Goal: Book appointment/travel/reservation

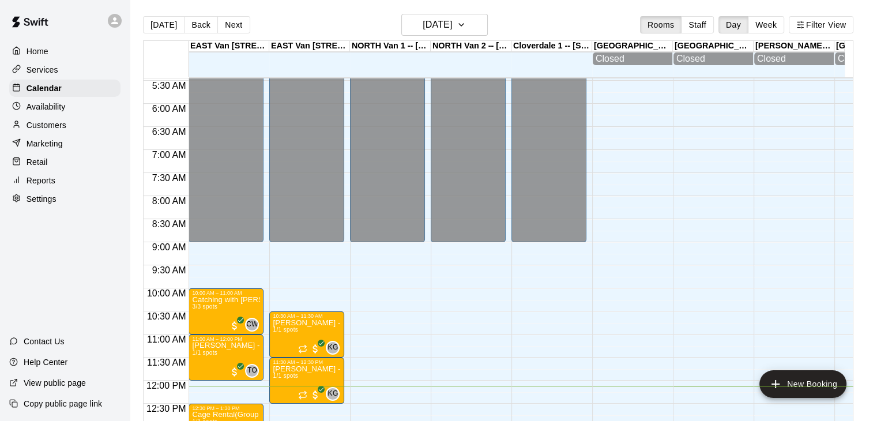
scroll to position [229, 0]
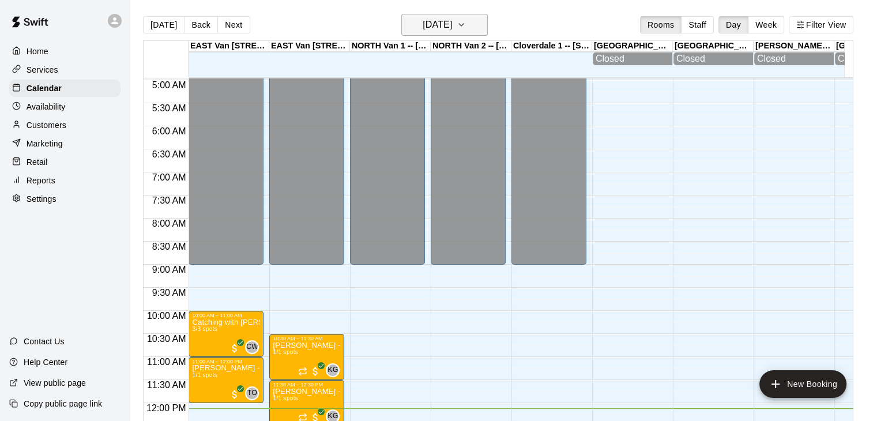
click at [466, 24] on icon "button" at bounding box center [461, 25] width 9 height 14
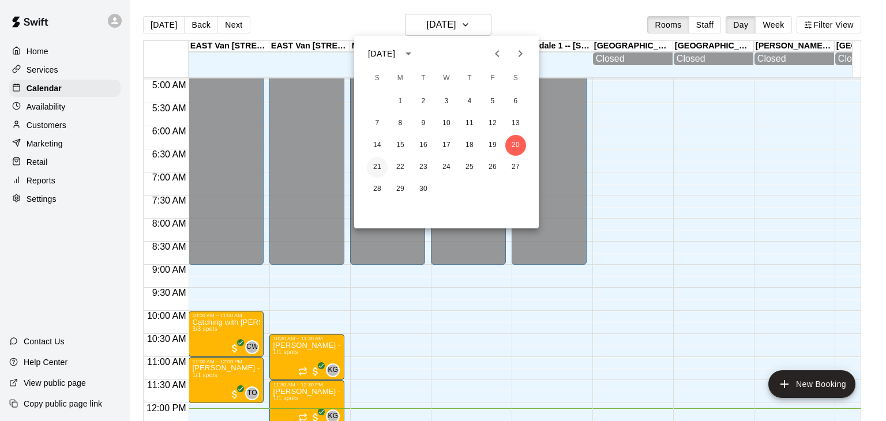
click at [378, 172] on button "21" at bounding box center [377, 167] width 21 height 21
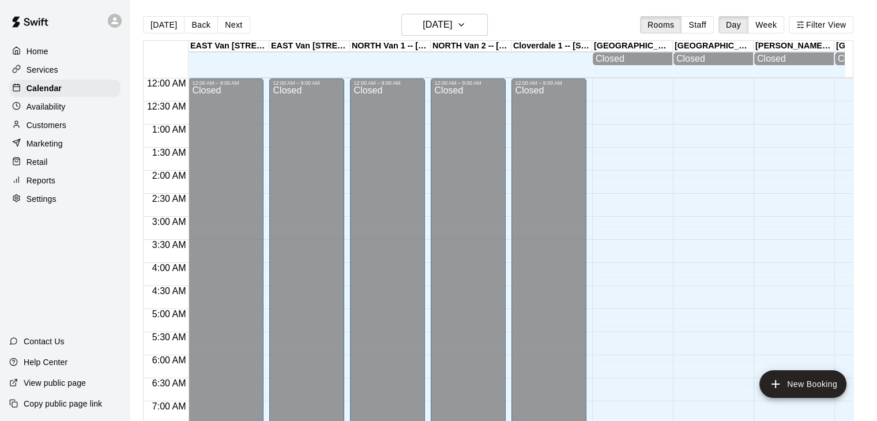
scroll to position [581, 0]
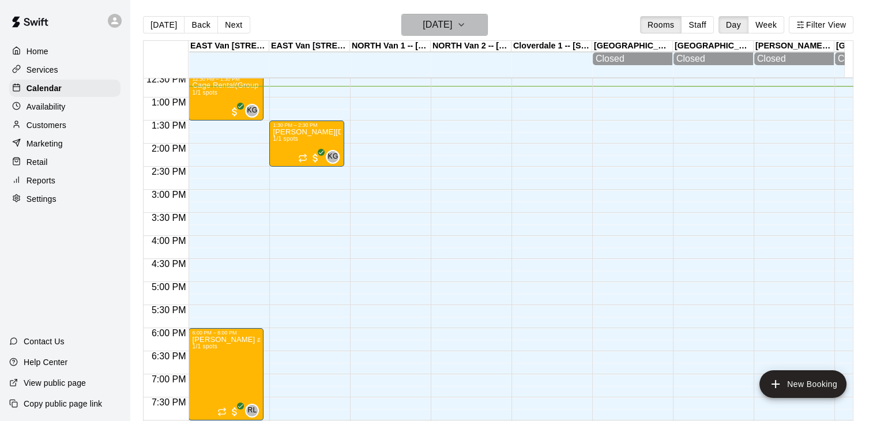
click at [466, 22] on icon "button" at bounding box center [461, 25] width 9 height 14
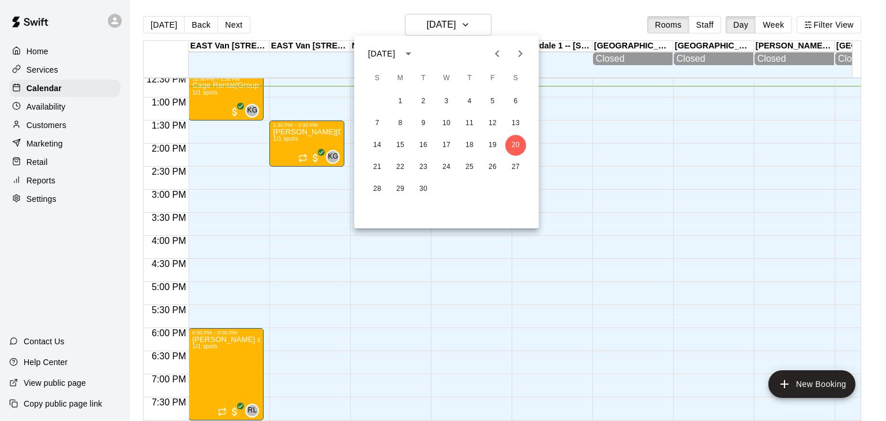
click at [522, 52] on icon "Next month" at bounding box center [520, 54] width 14 height 14
click at [518, 54] on icon "Next month" at bounding box center [520, 54] width 14 height 14
click at [501, 55] on icon "Previous month" at bounding box center [497, 54] width 14 height 14
click at [521, 52] on icon "Next month" at bounding box center [520, 54] width 14 height 14
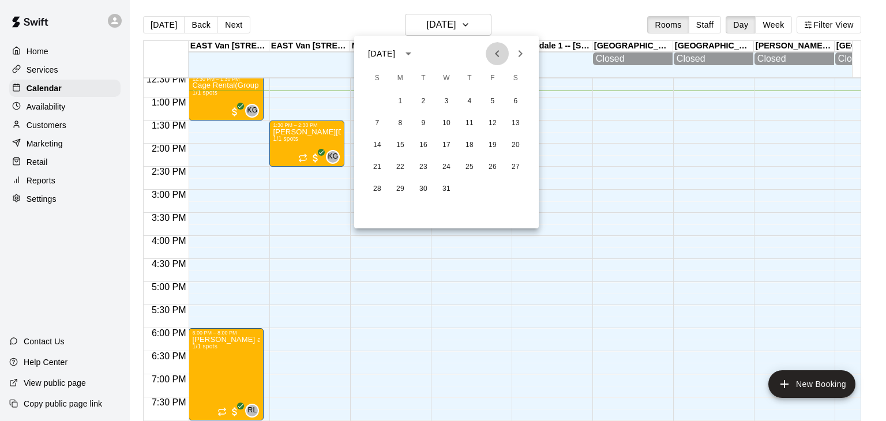
click at [499, 52] on icon "Previous month" at bounding box center [497, 54] width 14 height 14
click at [524, 51] on icon "Next month" at bounding box center [520, 54] width 14 height 14
click at [501, 51] on icon "Previous month" at bounding box center [497, 54] width 14 height 14
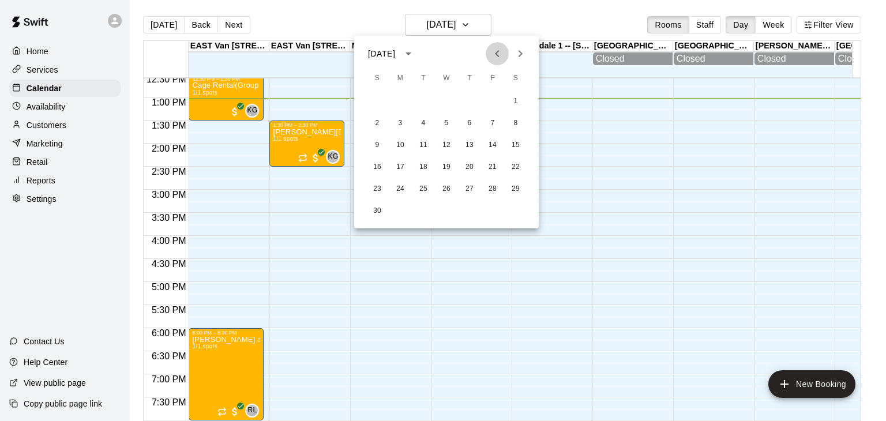
click at [501, 51] on icon "Previous month" at bounding box center [497, 54] width 14 height 14
click at [514, 171] on button "27" at bounding box center [515, 167] width 21 height 21
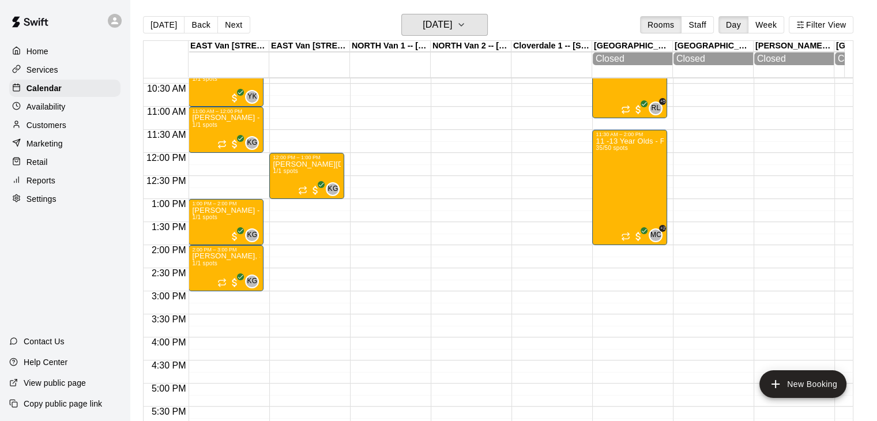
scroll to position [478, 0]
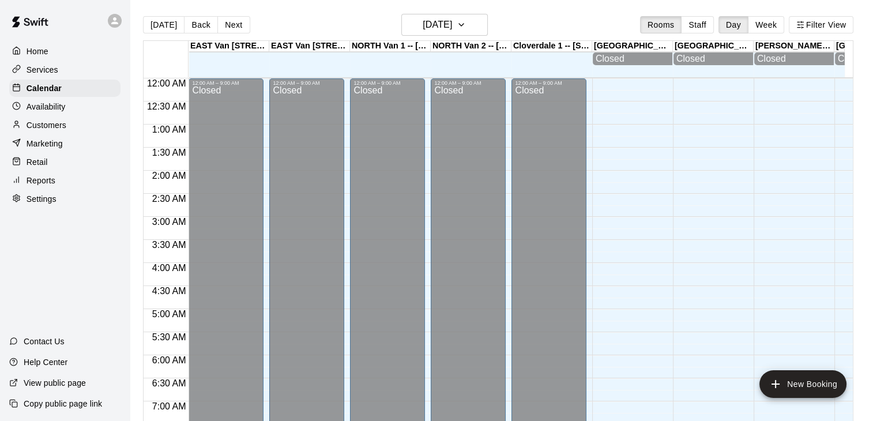
scroll to position [611, 0]
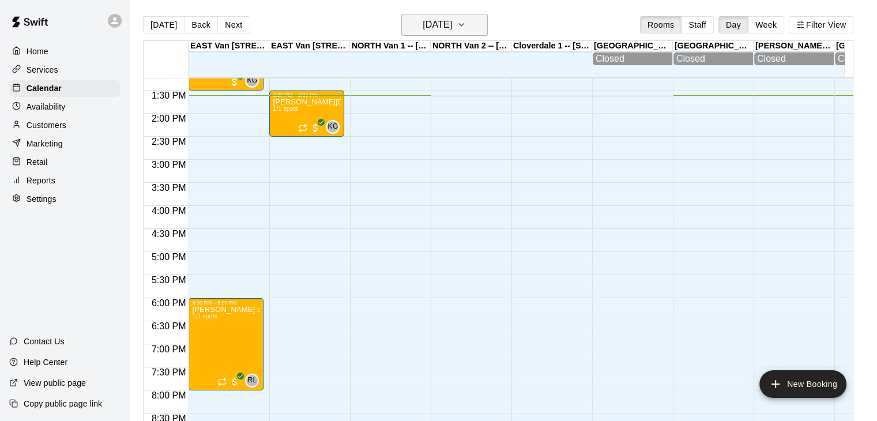
click at [466, 23] on icon "button" at bounding box center [461, 25] width 9 height 14
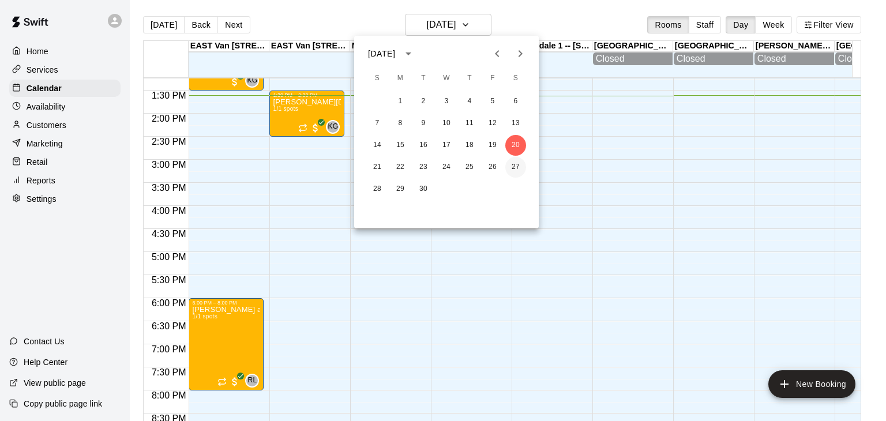
click at [519, 165] on button "27" at bounding box center [515, 167] width 21 height 21
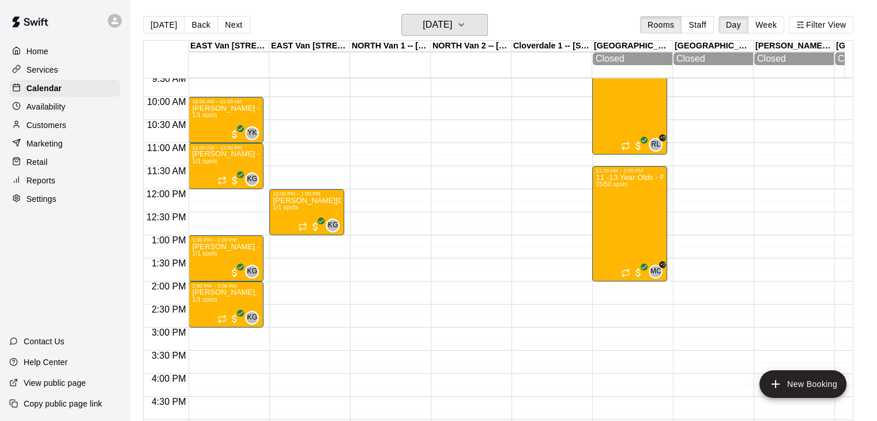
scroll to position [432, 0]
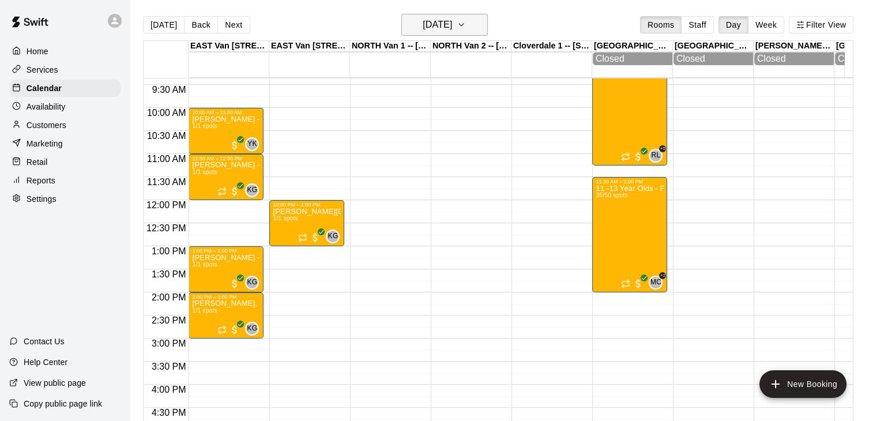
click at [466, 26] on icon "button" at bounding box center [461, 25] width 9 height 14
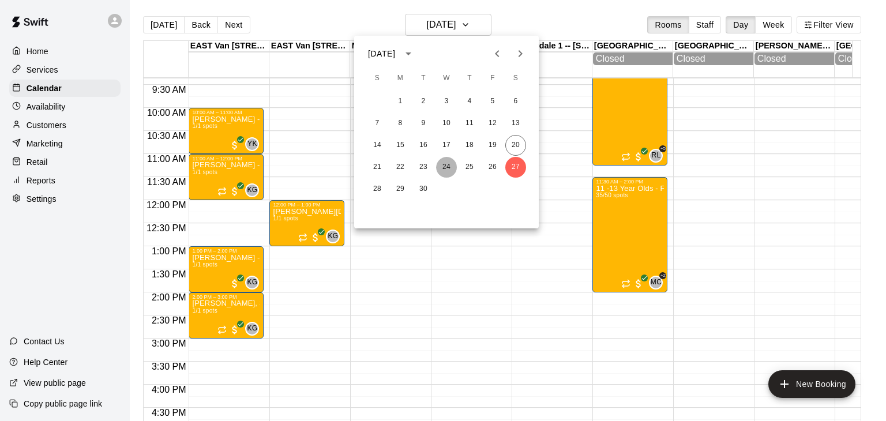
click at [443, 169] on button "24" at bounding box center [446, 167] width 21 height 21
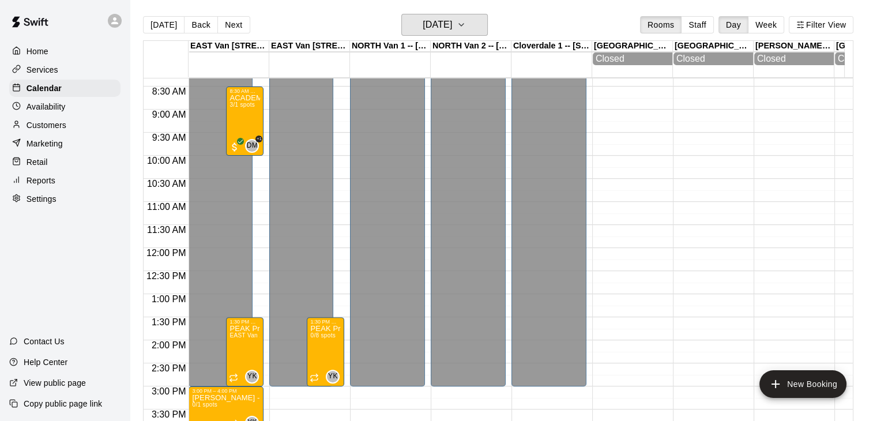
scroll to position [388, 0]
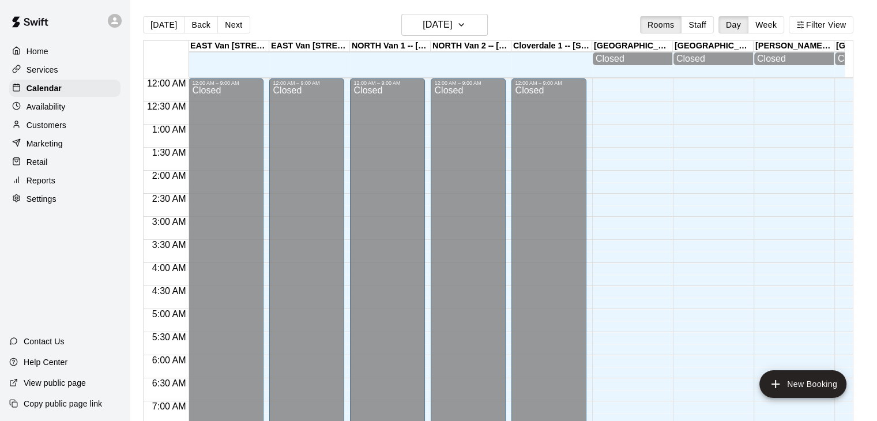
scroll to position [657, 0]
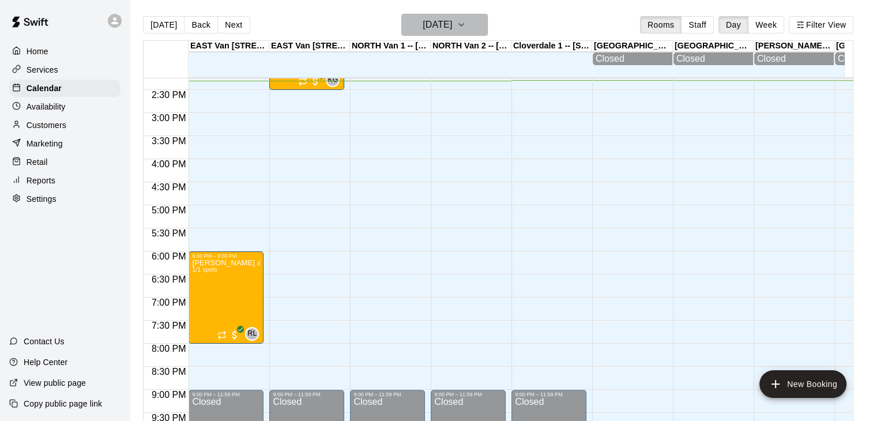
click at [466, 22] on icon "button" at bounding box center [461, 25] width 9 height 14
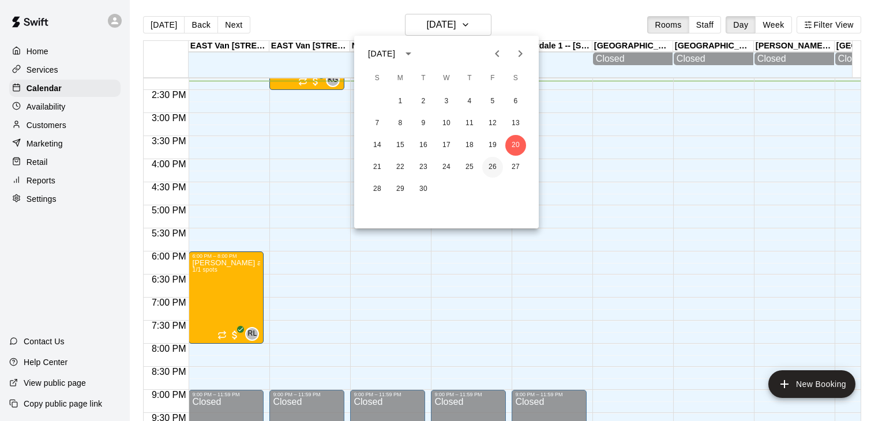
click at [484, 167] on button "26" at bounding box center [492, 167] width 21 height 21
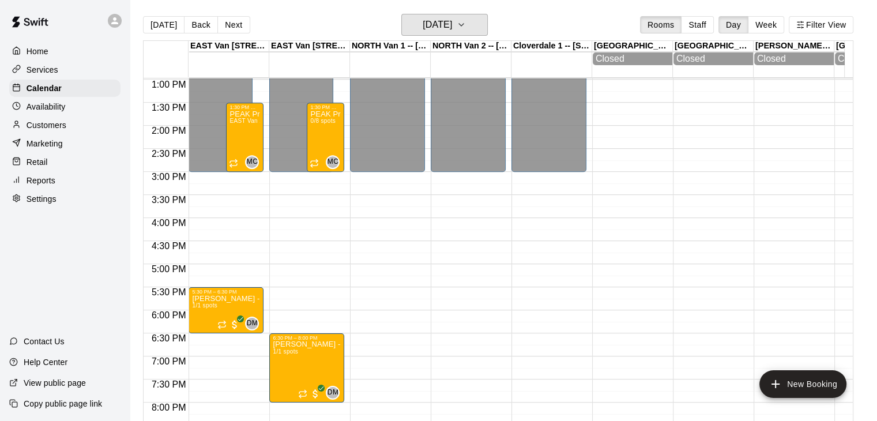
scroll to position [611, 0]
